Goal: Information Seeking & Learning: Learn about a topic

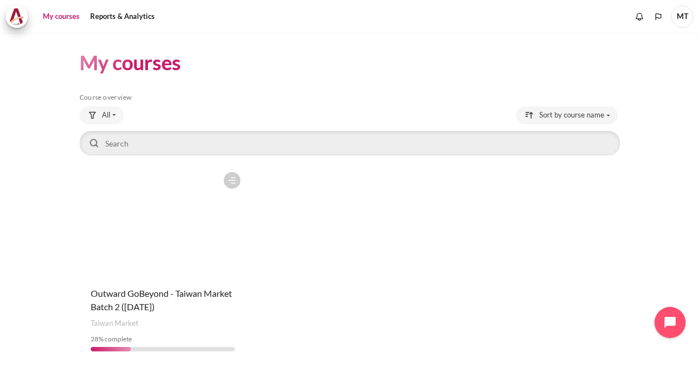
click at [170, 207] on figure "Content" at bounding box center [163, 221] width 167 height 111
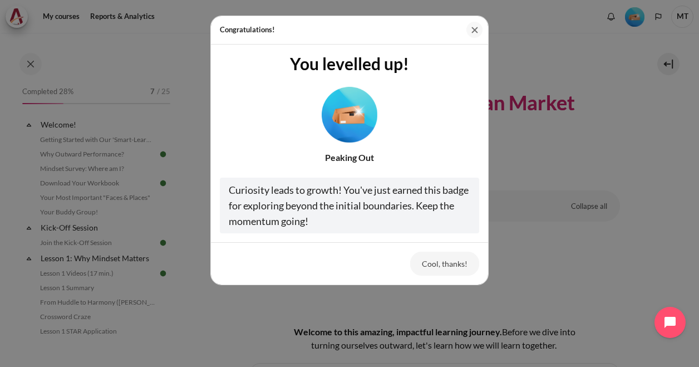
click at [478, 32] on button "Close" at bounding box center [475, 30] width 16 height 16
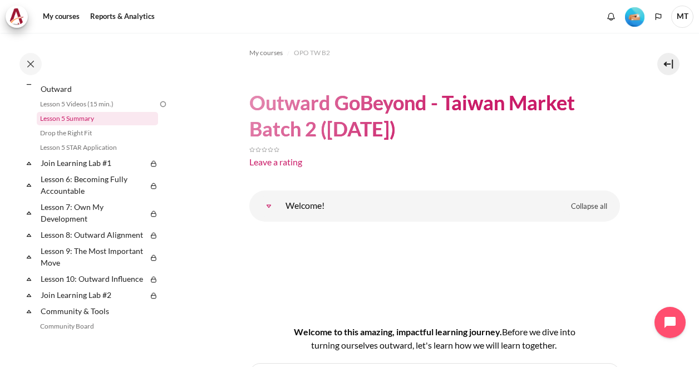
scroll to position [528, 0]
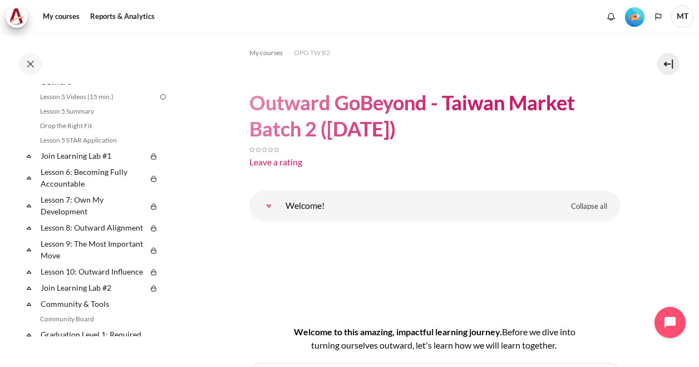
click at [31, 161] on icon at bounding box center [28, 155] width 11 height 11
click at [28, 183] on icon at bounding box center [28, 177] width 11 height 11
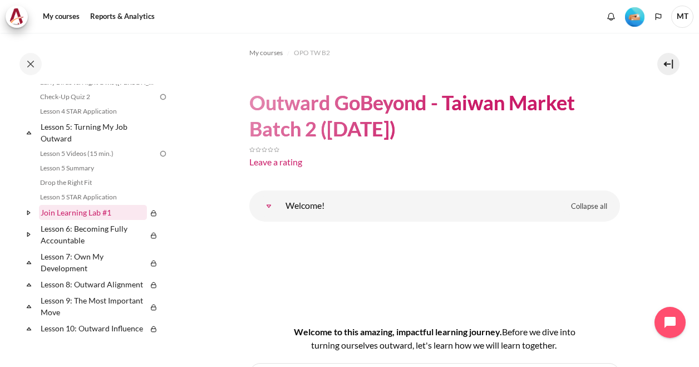
scroll to position [472, 0]
click at [149, 217] on img at bounding box center [153, 212] width 9 height 9
click at [28, 213] on icon at bounding box center [29, 211] width 4 height 3
click at [149, 217] on img at bounding box center [153, 212] width 9 height 9
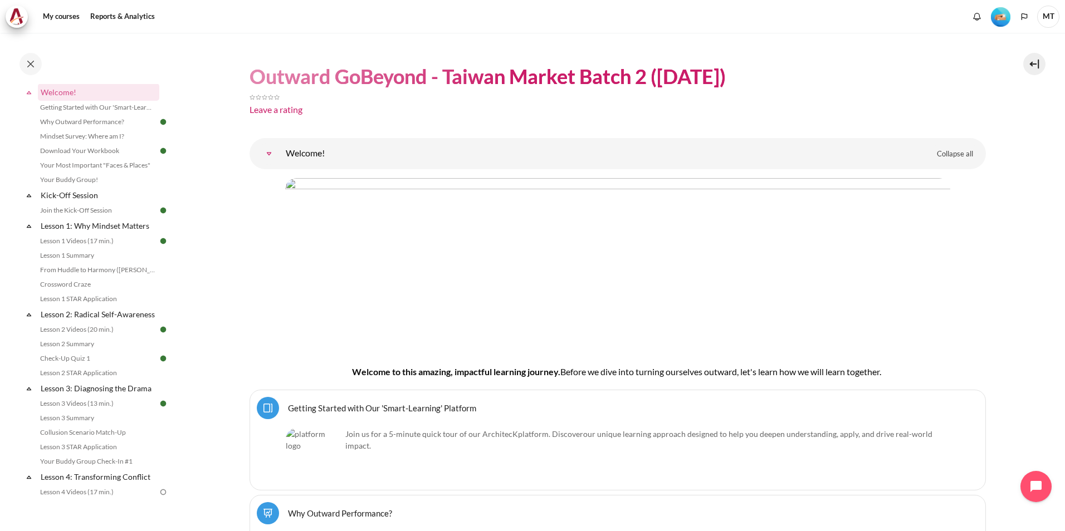
scroll to position [0, 0]
